Goal: Entertainment & Leisure: Consume media (video, audio)

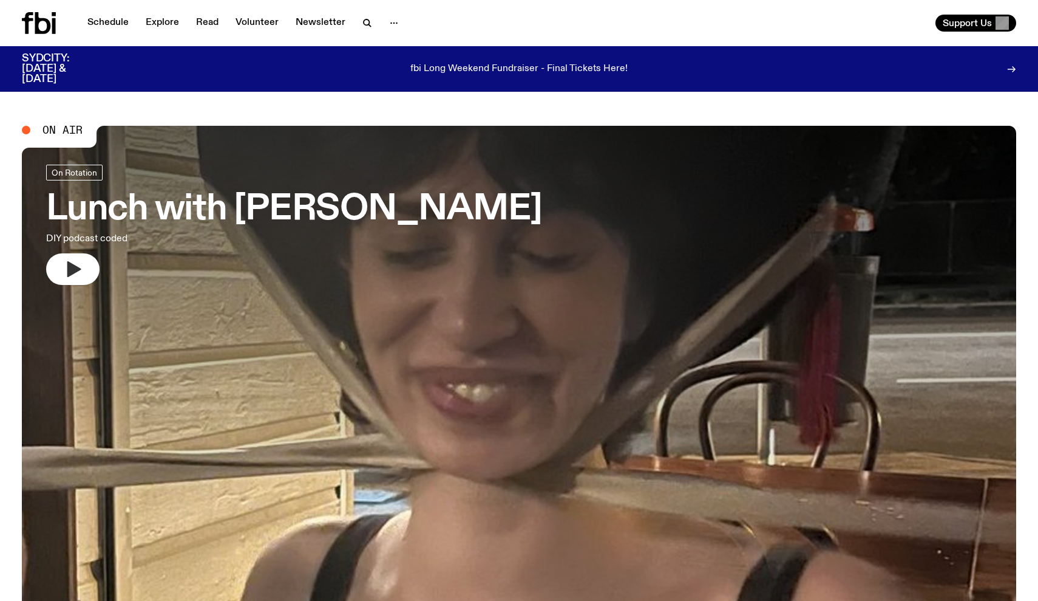
click at [72, 270] on icon "button" at bounding box center [74, 269] width 14 height 16
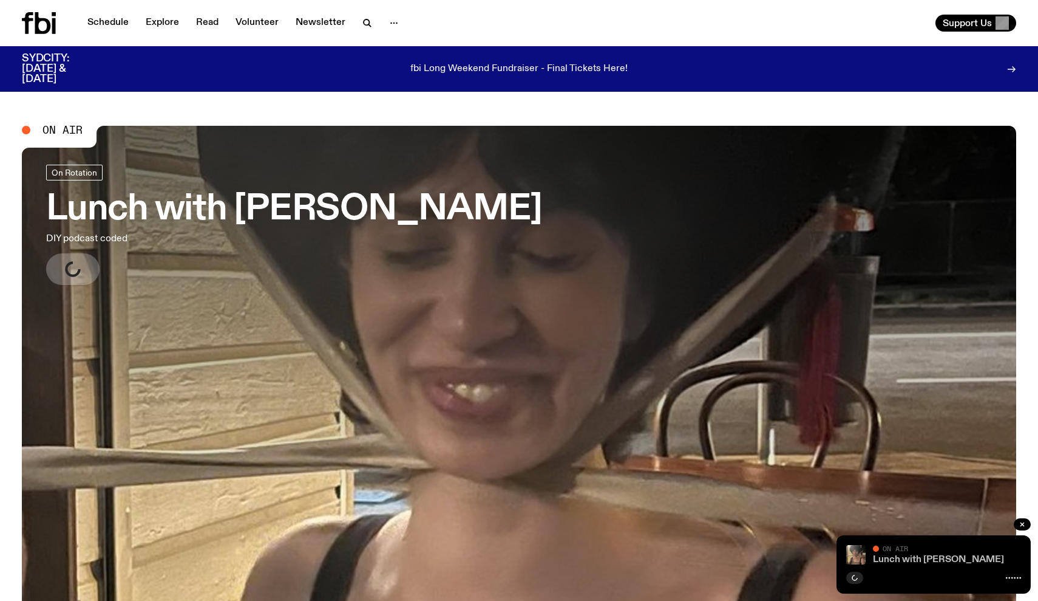
click at [940, 557] on link "Lunch with [PERSON_NAME]" at bounding box center [938, 559] width 131 height 10
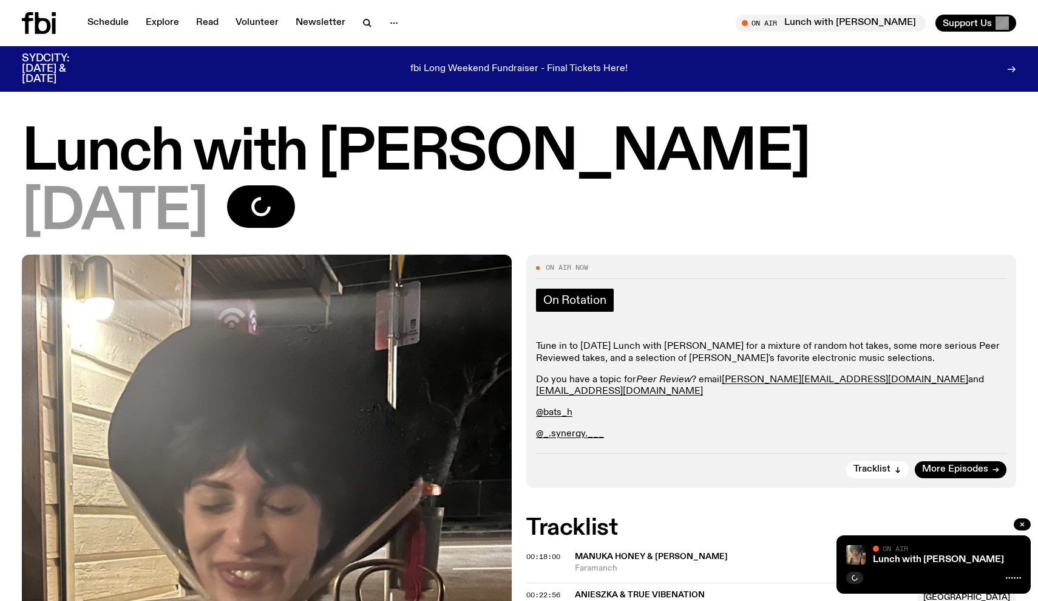
click at [554, 301] on span "On Rotation" at bounding box center [574, 299] width 63 height 13
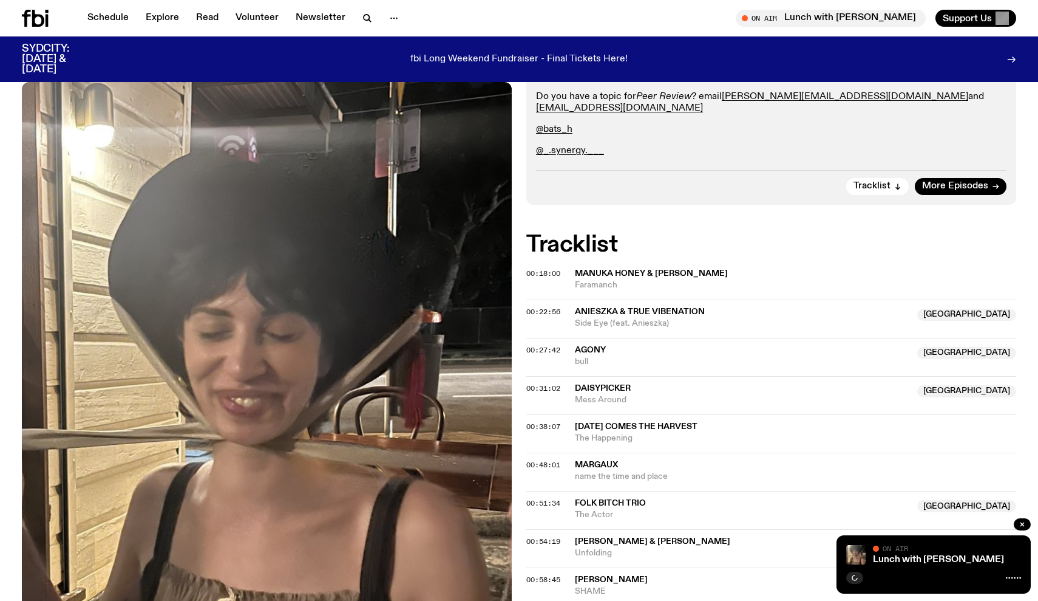
scroll to position [276, 0]
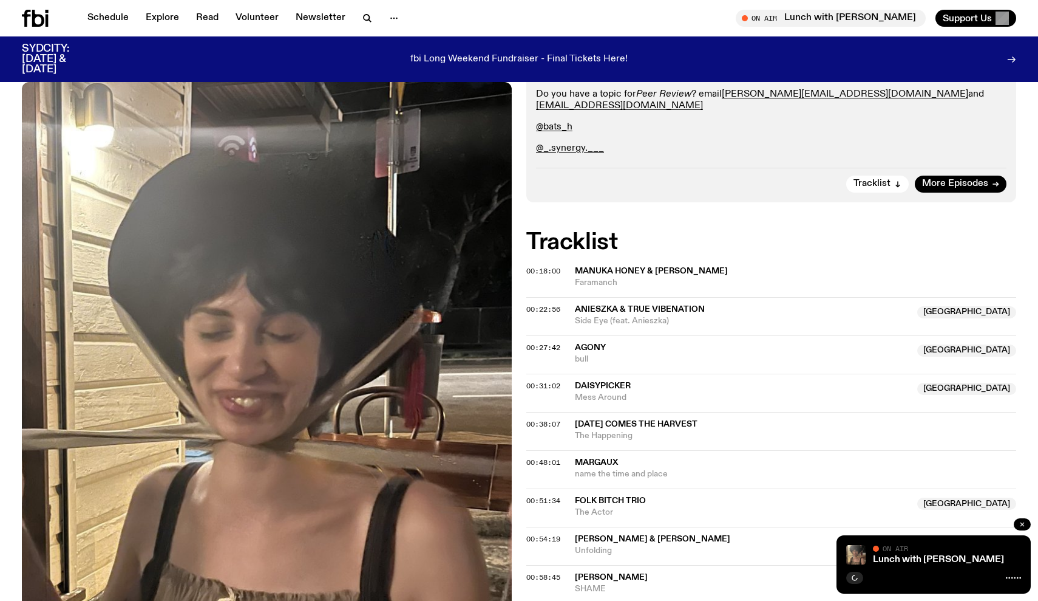
click at [1026, 526] on icon "button" at bounding box center [1022, 523] width 7 height 7
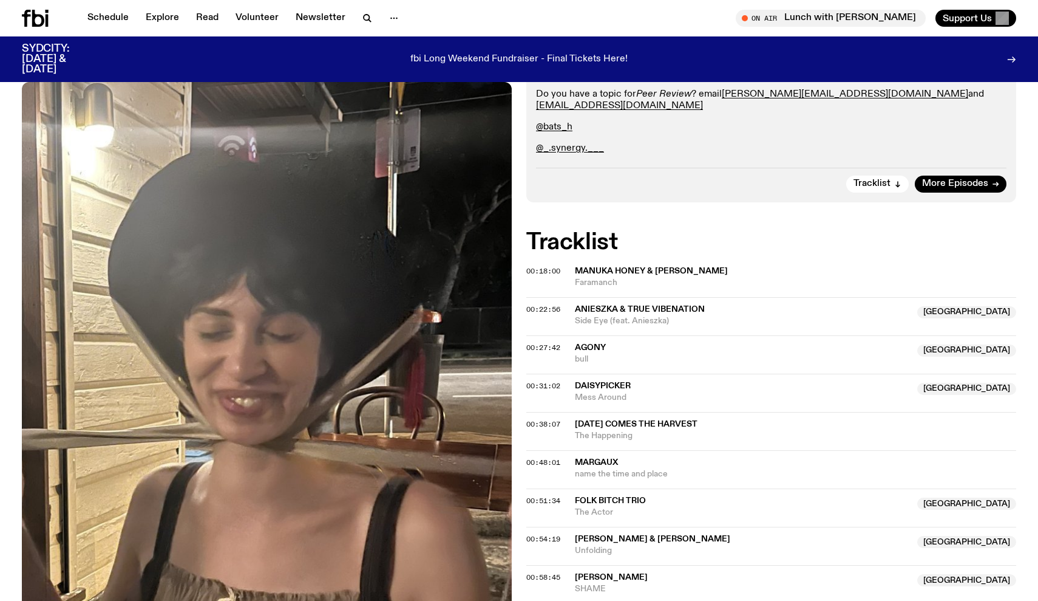
click at [472, 428] on img at bounding box center [267, 408] width 490 height 653
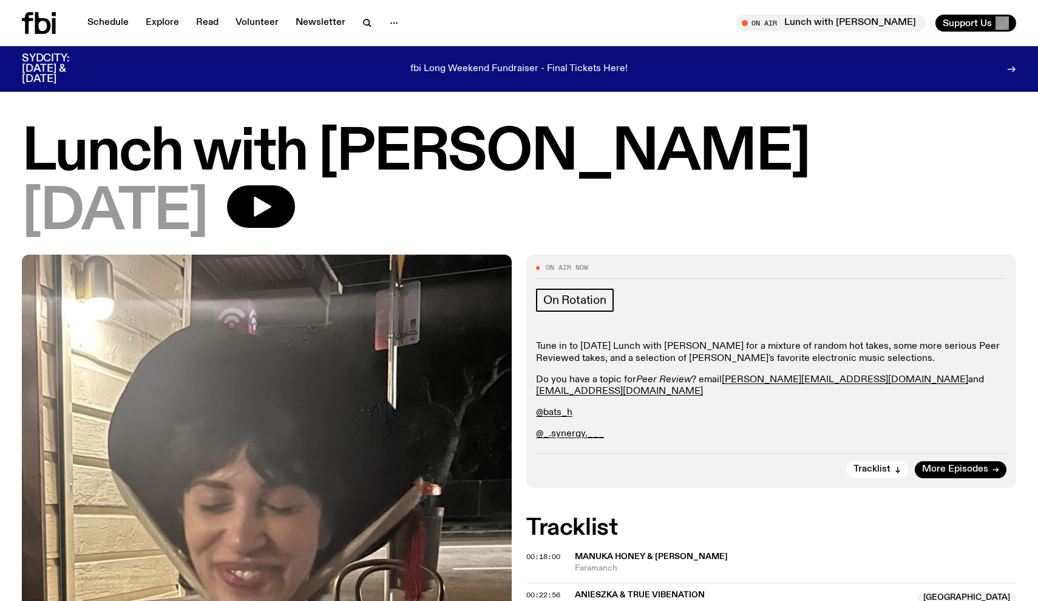
scroll to position [0, 0]
click at [271, 207] on icon "button" at bounding box center [263, 207] width 18 height 20
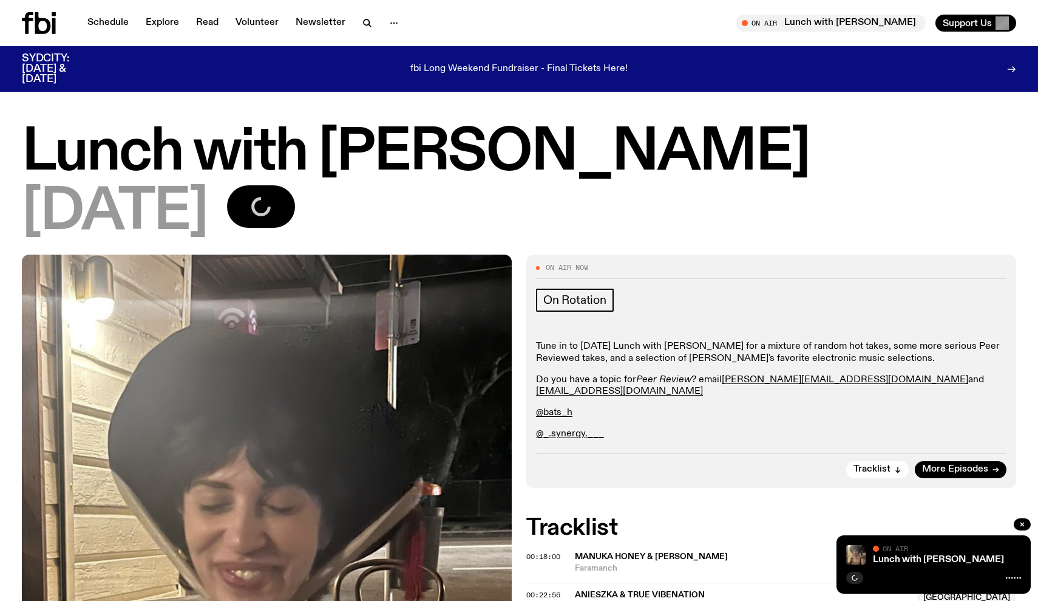
click at [614, 552] on span "Manuka Honey & ABADIR" at bounding box center [651, 556] width 153 height 9
click at [1023, 525] on icon "button" at bounding box center [1022, 523] width 7 height 7
